Goal: Task Accomplishment & Management: Manage account settings

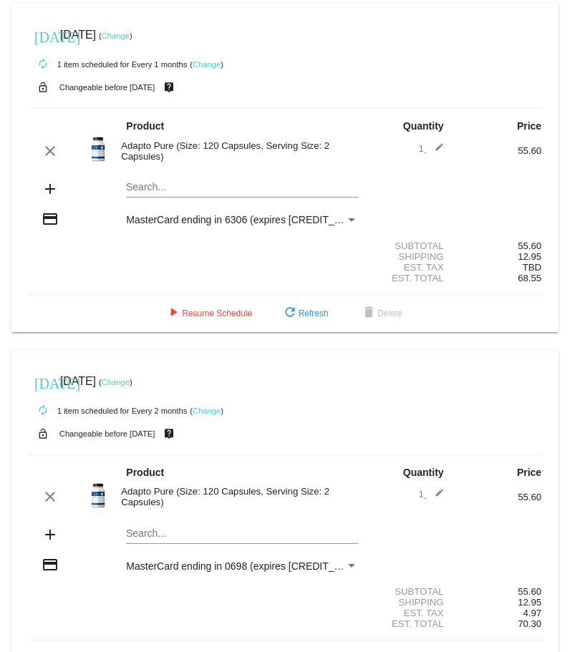
click at [348, 218] on div "Payment Method" at bounding box center [351, 220] width 7 height 4
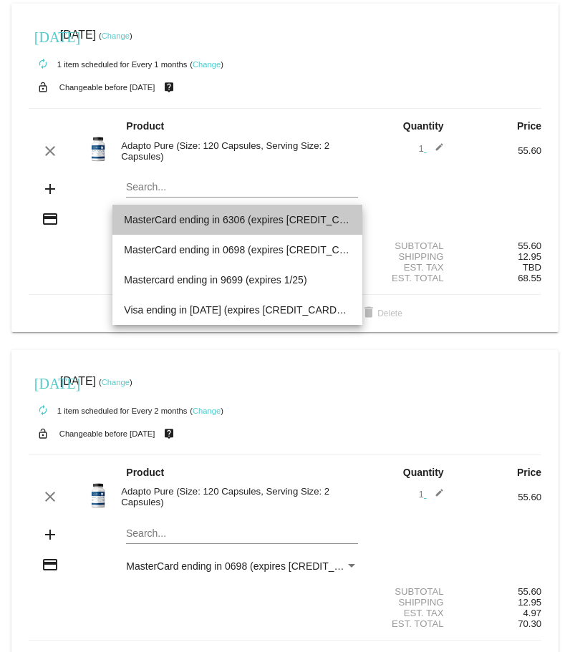
drag, startPoint x: 306, startPoint y: 250, endPoint x: 135, endPoint y: 222, distance: 173.3
click at [135, 222] on span "MasterCard ending in 6306 (expires [CREDIT_CARD_DATA])" at bounding box center [237, 220] width 227 height 30
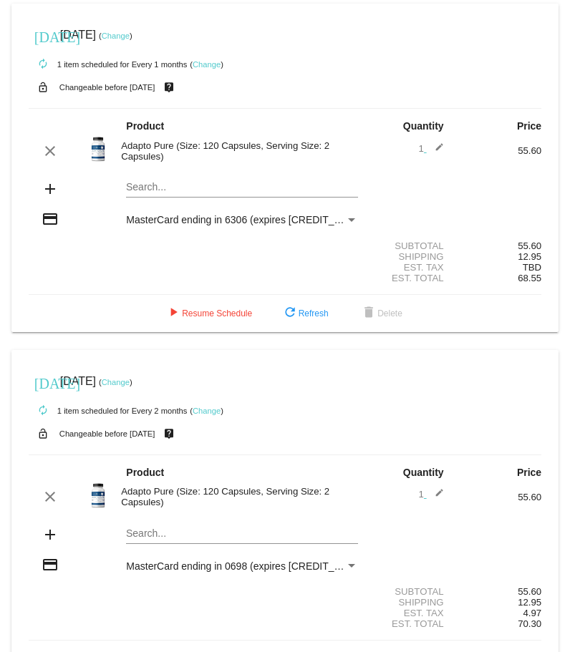
click at [348, 218] on div "Payment Method" at bounding box center [351, 220] width 7 height 4
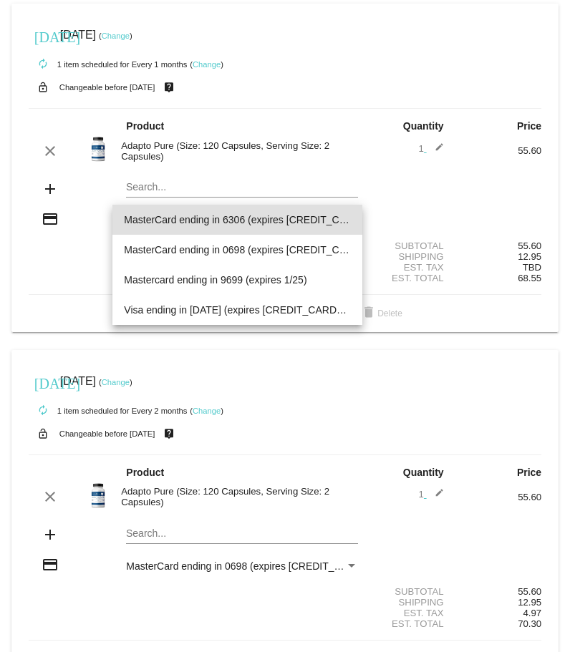
click at [50, 216] on div at bounding box center [285, 326] width 570 height 652
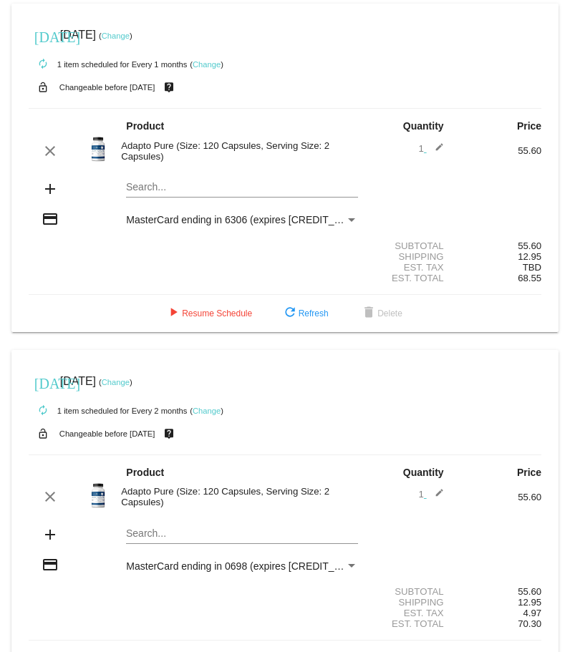
click at [149, 186] on mat-card "today Aug 23 2025 ( Change ) autorenew 1 item scheduled for Every 1 months ( Ch…" at bounding box center [284, 168] width 547 height 329
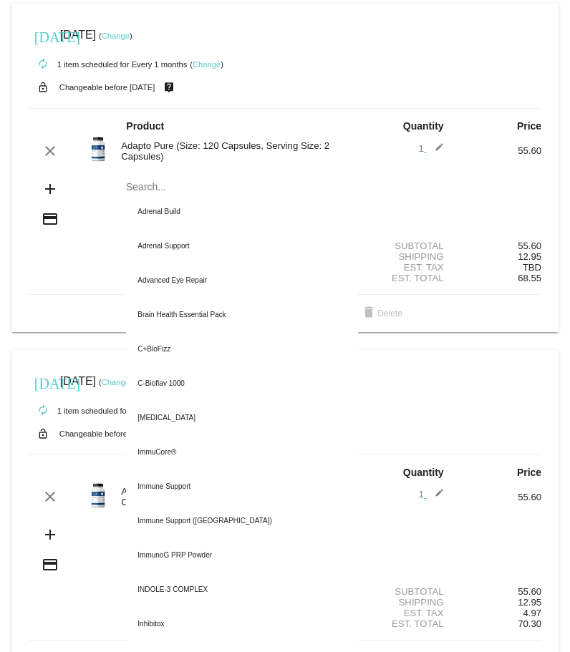
click at [62, 271] on div "Est. Tax TBD" at bounding box center [285, 267] width 512 height 11
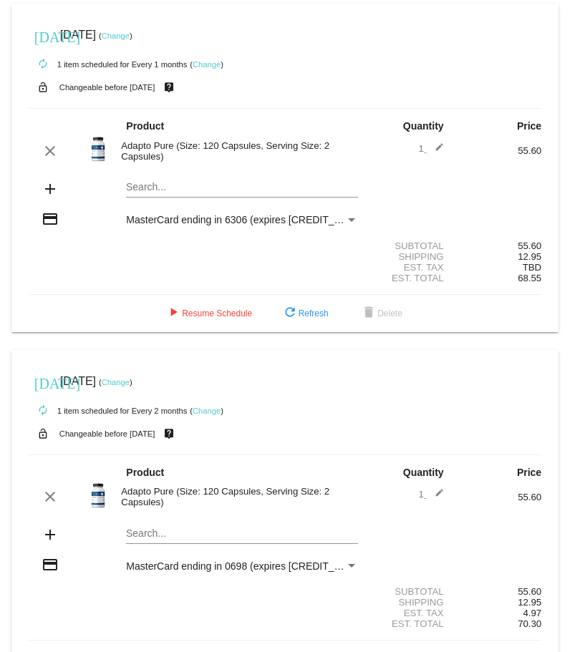
click at [45, 215] on mat-icon "credit_card" at bounding box center [50, 218] width 17 height 17
click at [306, 222] on span "MasterCard ending in 6306 (expires [CREDIT_CARD_DATA])" at bounding box center [262, 219] width 273 height 11
click at [345, 215] on div "Payment Method" at bounding box center [351, 219] width 13 height 11
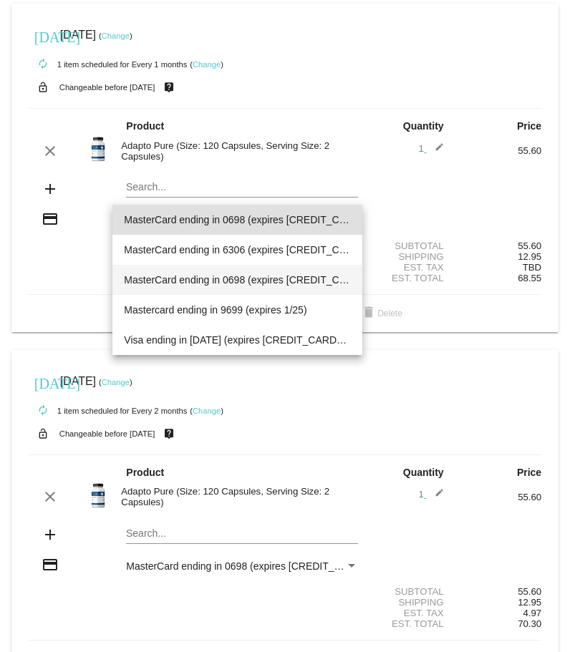
click at [275, 280] on span "MasterCard ending in 0698 (expires [CREDIT_CARD_DATA])" at bounding box center [237, 280] width 227 height 30
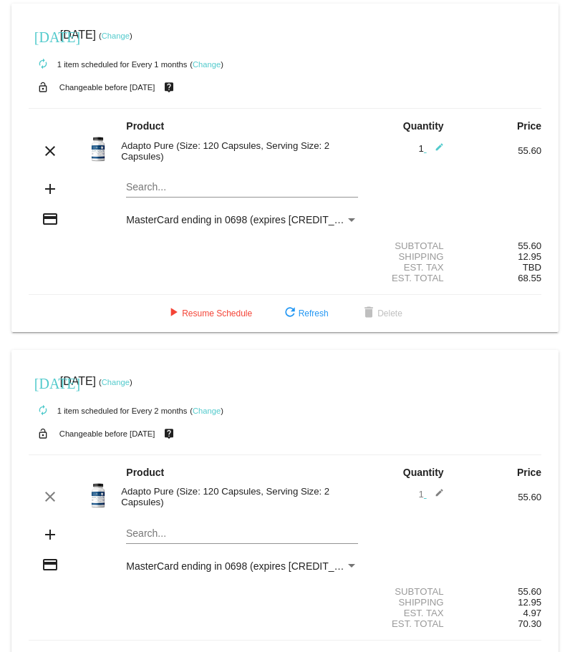
click at [130, 32] on link "Change" at bounding box center [116, 35] width 28 height 9
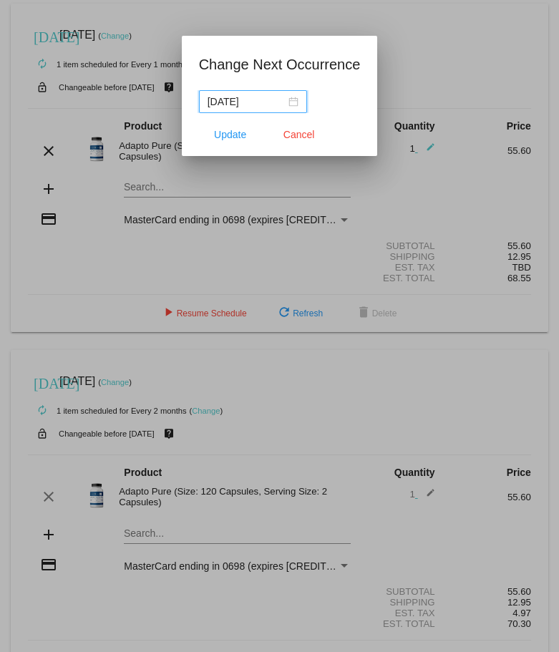
click at [296, 103] on div "[DATE]" at bounding box center [253, 102] width 91 height 16
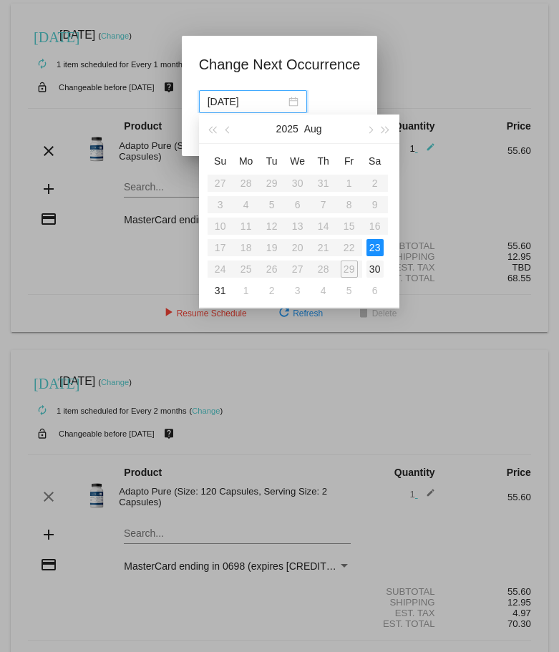
click at [374, 267] on div "30" at bounding box center [374, 269] width 17 height 17
type input "[DATE]"
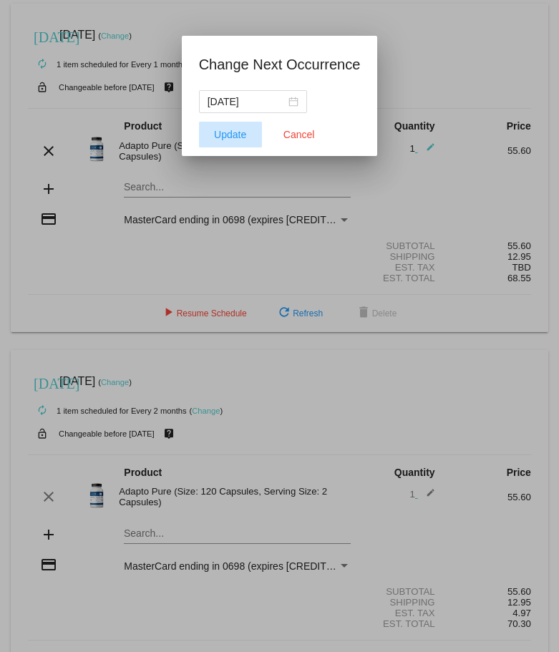
click at [235, 133] on span "Update" at bounding box center [230, 134] width 32 height 11
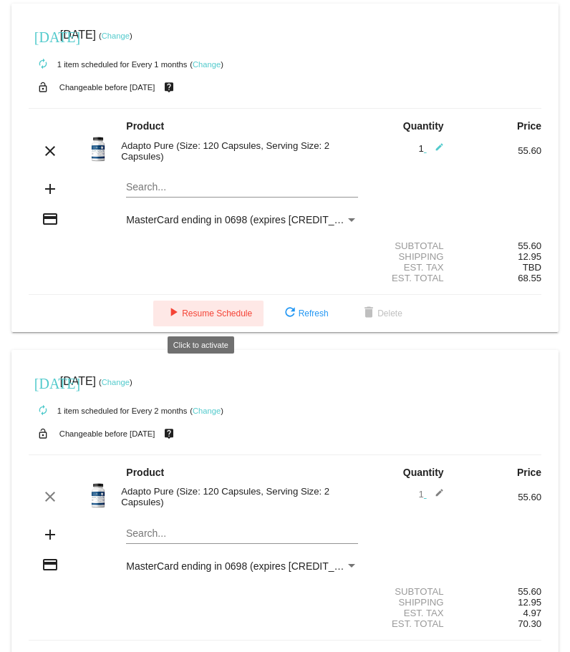
click at [196, 307] on button "play_arrow Resume Schedule" at bounding box center [208, 314] width 110 height 26
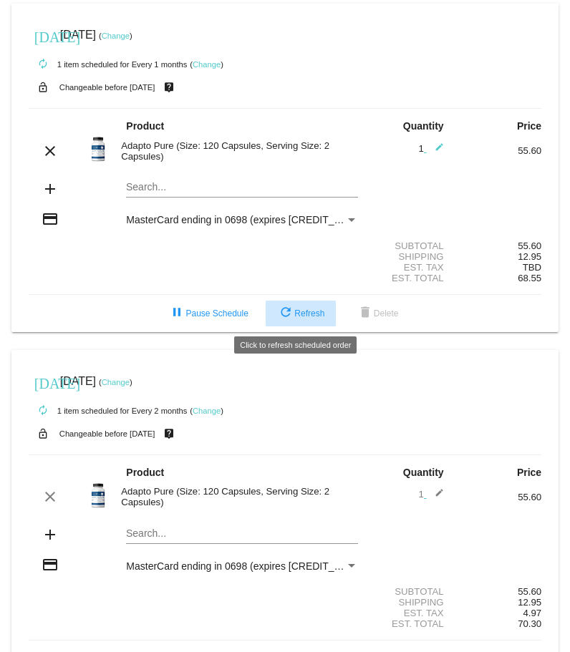
click at [277, 306] on mat-icon "refresh" at bounding box center [285, 313] width 17 height 17
click at [306, 107] on span "refresh Refresh" at bounding box center [304, 313] width 47 height 10
